Goal: Navigation & Orientation: Find specific page/section

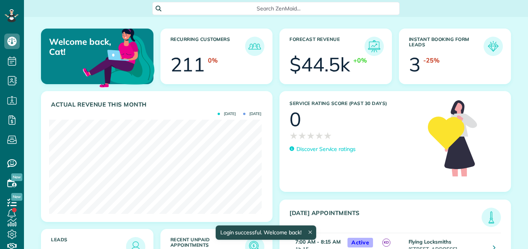
scroll to position [94, 212]
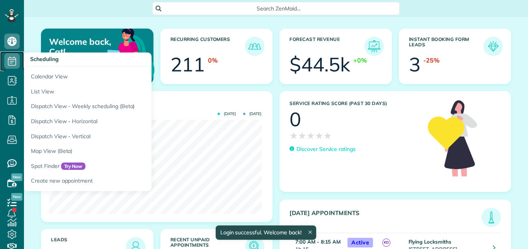
click at [16, 58] on use at bounding box center [12, 60] width 8 height 9
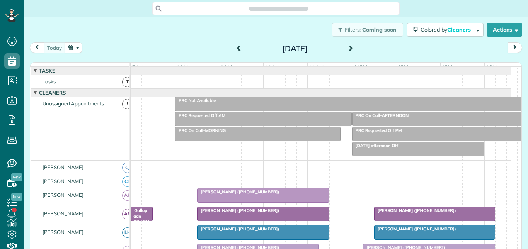
scroll to position [3, 3]
click at [347, 46] on span at bounding box center [351, 49] width 9 height 7
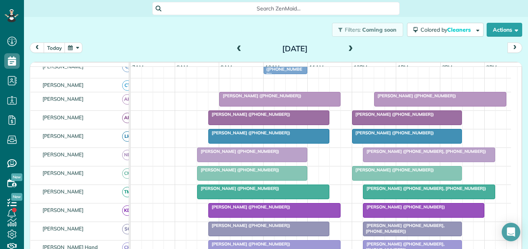
scroll to position [39, 0]
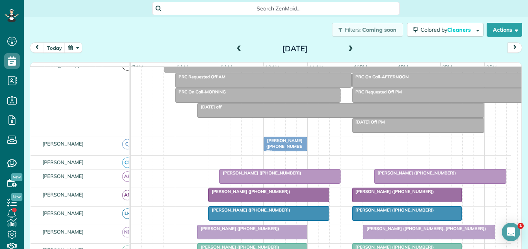
click at [135, 36] on div "Filters: Coming soon Colored by Cleaners Color by Cleaner Color by Team Color b…" at bounding box center [276, 30] width 504 height 26
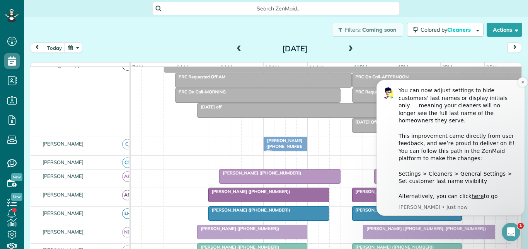
scroll to position [0, 0]
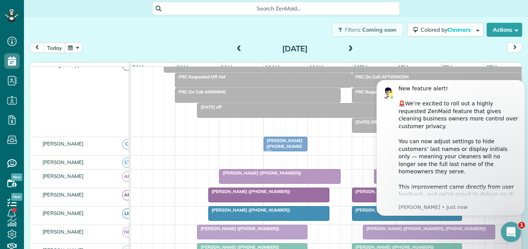
click at [514, 233] on icon "Open Intercom Messenger" at bounding box center [510, 231] width 13 height 13
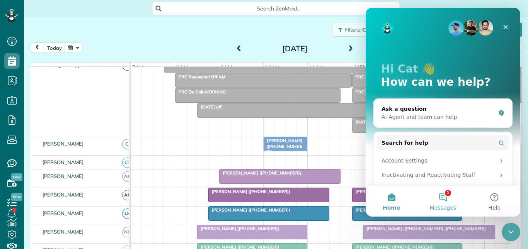
click at [446, 198] on button "1 Messages" at bounding box center [442, 201] width 51 height 31
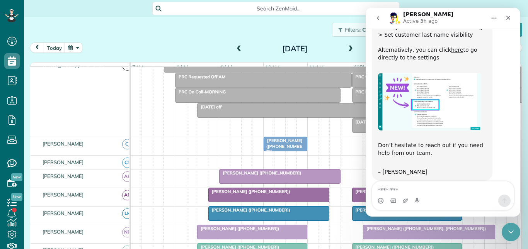
scroll to position [193, 0]
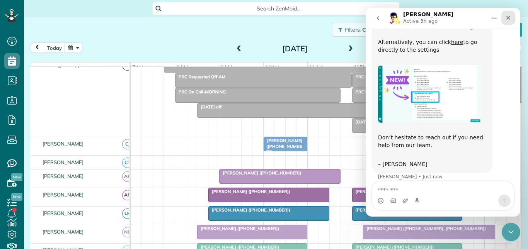
click at [511, 16] on icon "Close" at bounding box center [509, 18] width 4 height 4
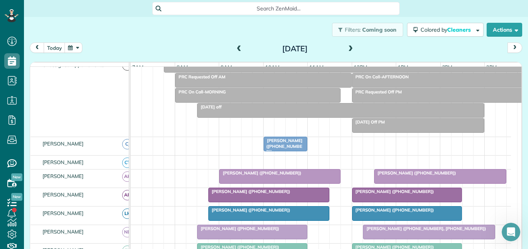
click at [162, 36] on div "Filters: Coming soon Colored by Cleaners Color by Cleaner Color by Team Color b…" at bounding box center [276, 30] width 504 height 26
